Goal: Information Seeking & Learning: Learn about a topic

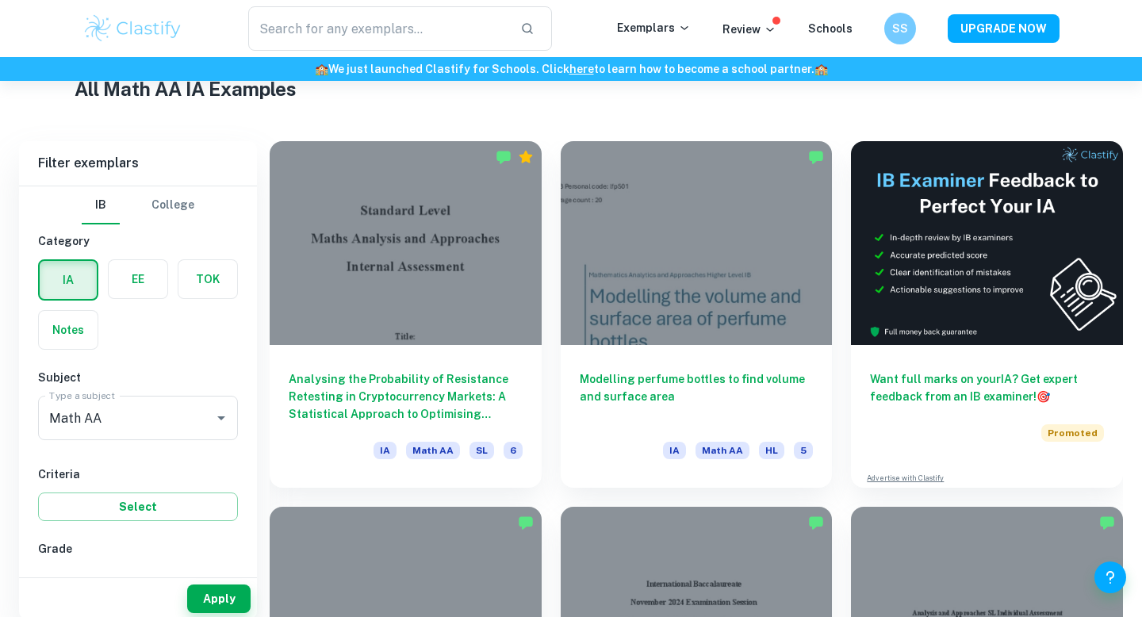
scroll to position [404, 0]
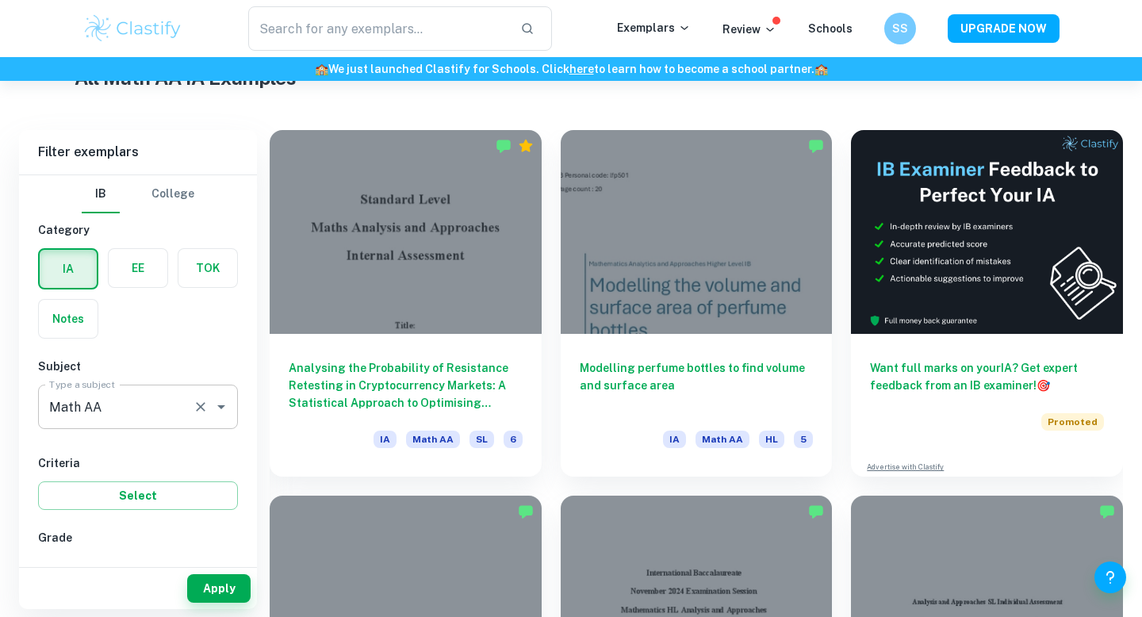
click at [140, 422] on div "Math AA Type a subject" at bounding box center [138, 407] width 200 height 44
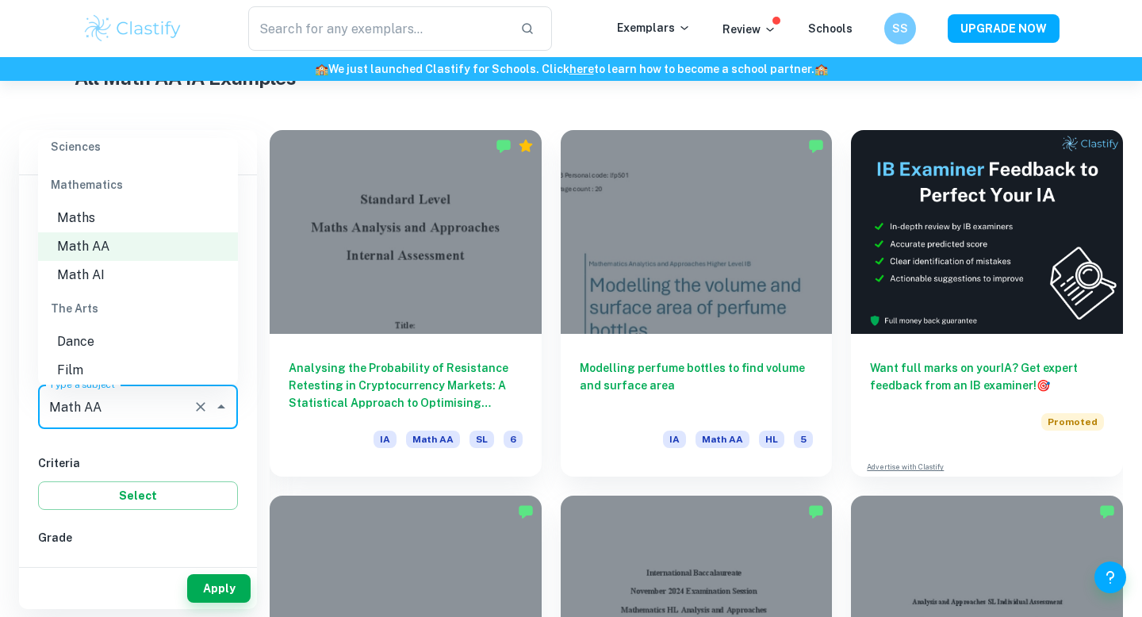
scroll to position [2159, 0]
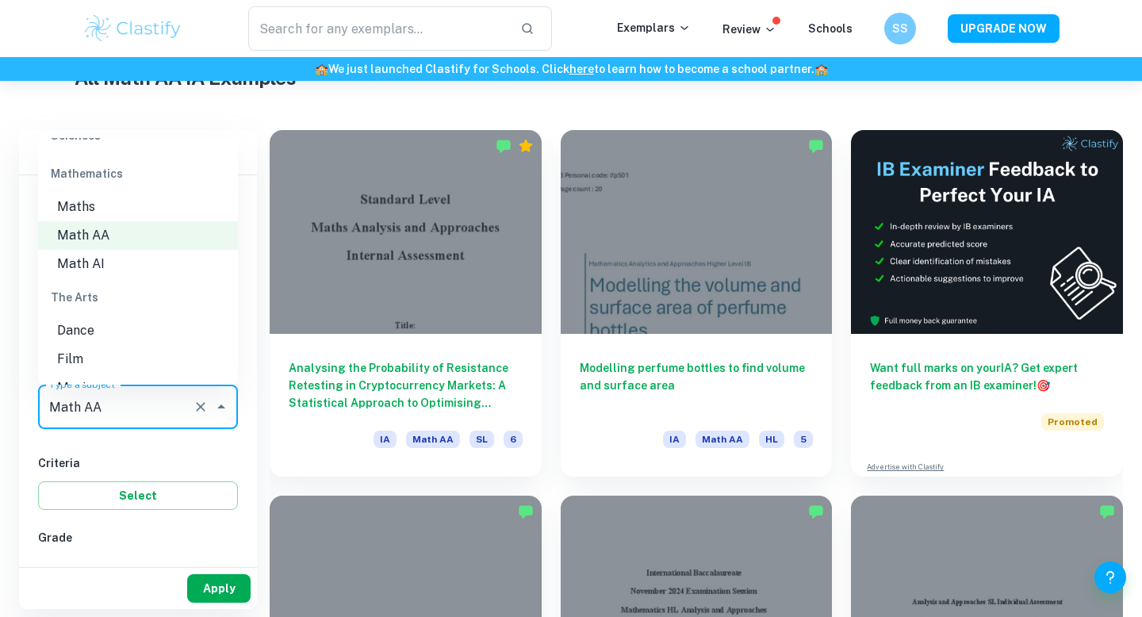
click at [219, 585] on button "Apply" at bounding box center [218, 588] width 63 height 29
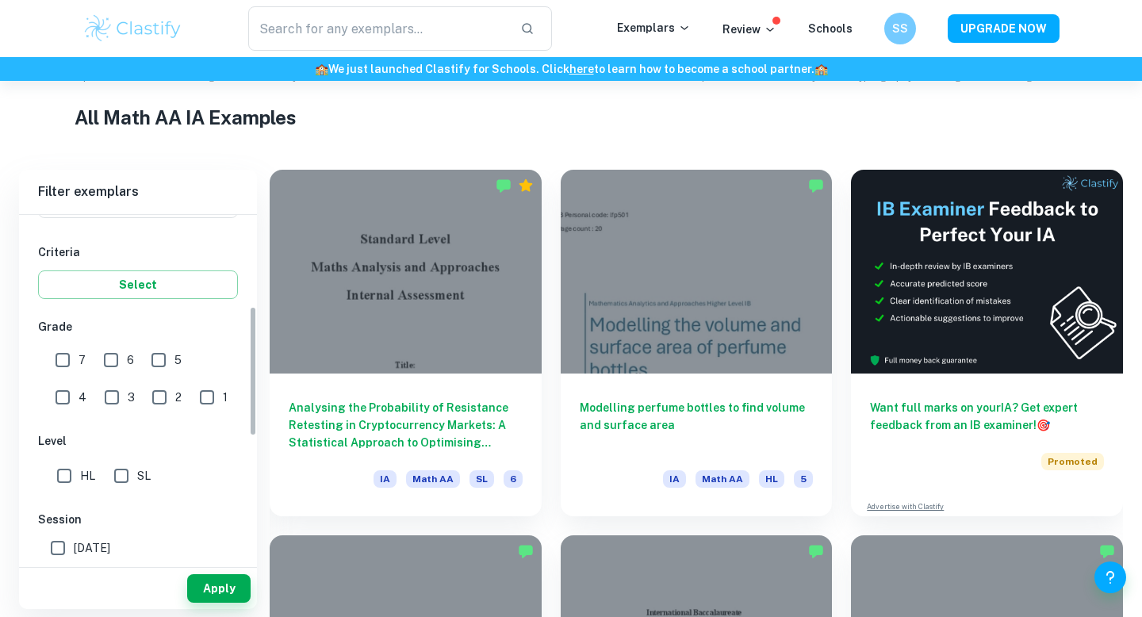
scroll to position [251, 0]
click at [69, 360] on input "7" at bounding box center [63, 359] width 32 height 32
checkbox input "true"
click at [217, 580] on button "Apply" at bounding box center [218, 588] width 63 height 29
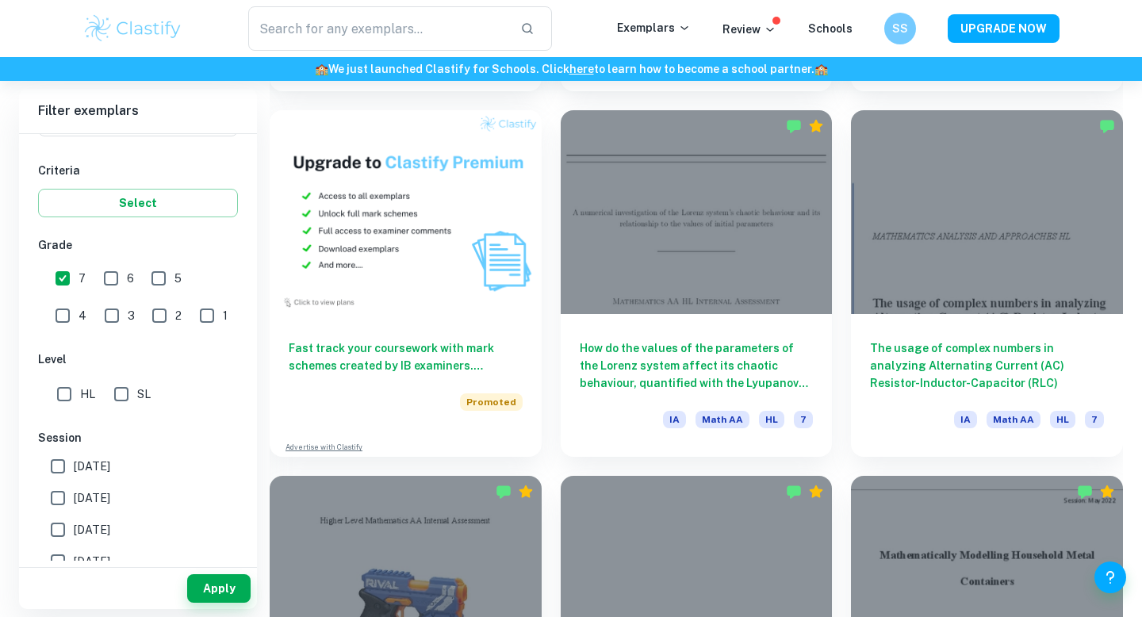
scroll to position [1161, 0]
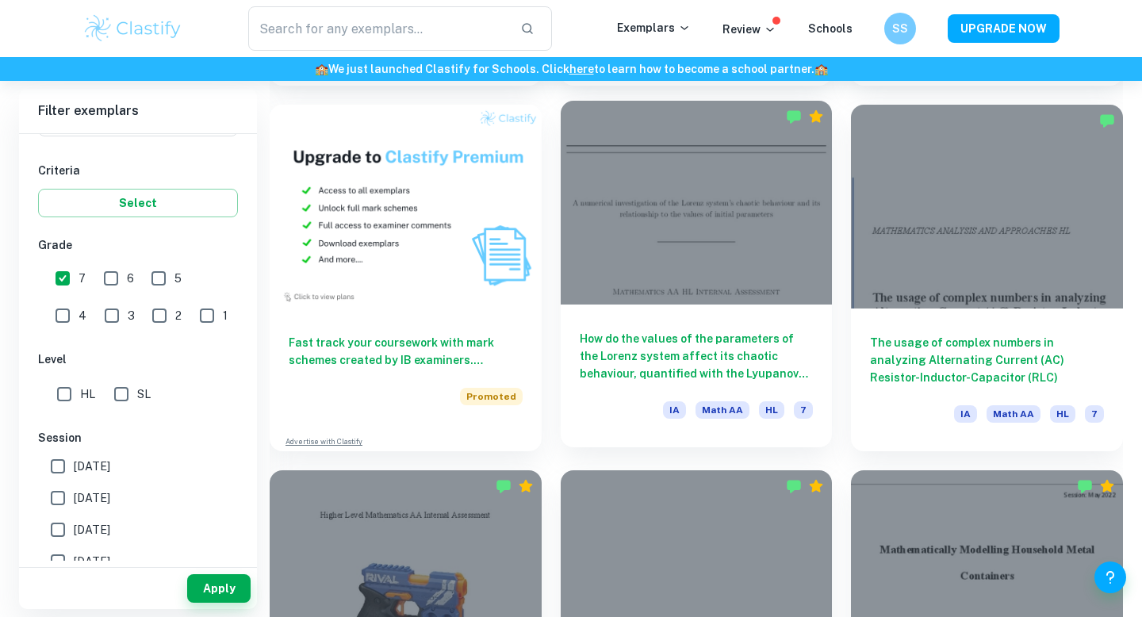
click at [765, 357] on h6 "How do the values of the parameters of the Lorenz system affect its chaotic beh…" at bounding box center [697, 356] width 234 height 52
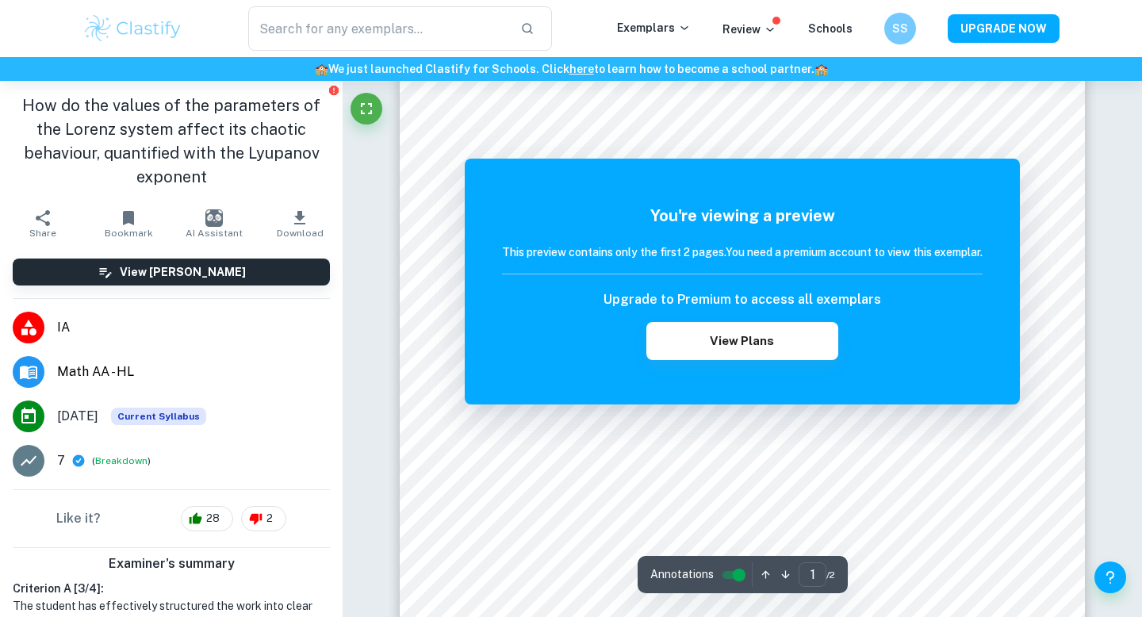
scroll to position [54, 0]
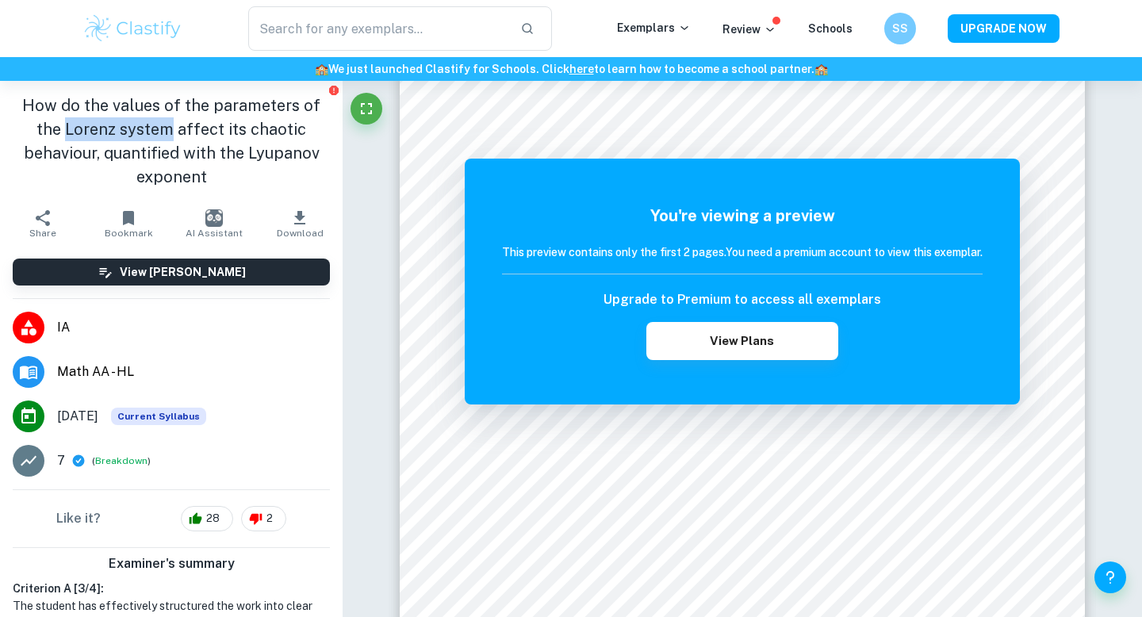
drag, startPoint x: 40, startPoint y: 131, endPoint x: 122, endPoint y: 130, distance: 82.5
click at [122, 130] on h1 "How do the values of the parameters of the Lorenz system affect its chaotic beh…" at bounding box center [171, 141] width 317 height 95
copy h1 "[PERSON_NAME] system"
